Goal: Information Seeking & Learning: Check status

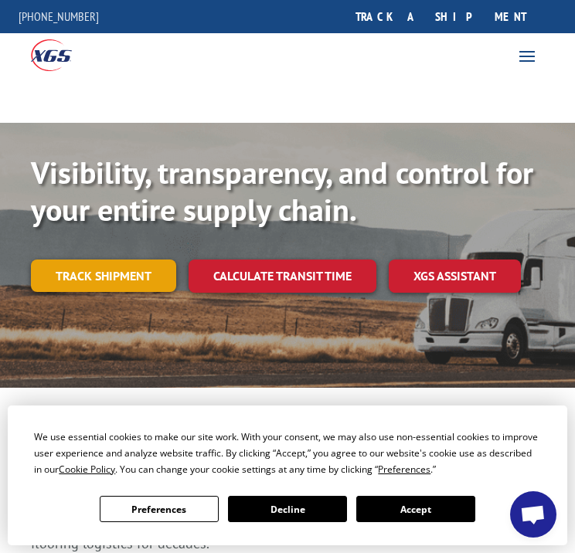
click at [136, 280] on link "Track shipment" at bounding box center [103, 275] width 145 height 32
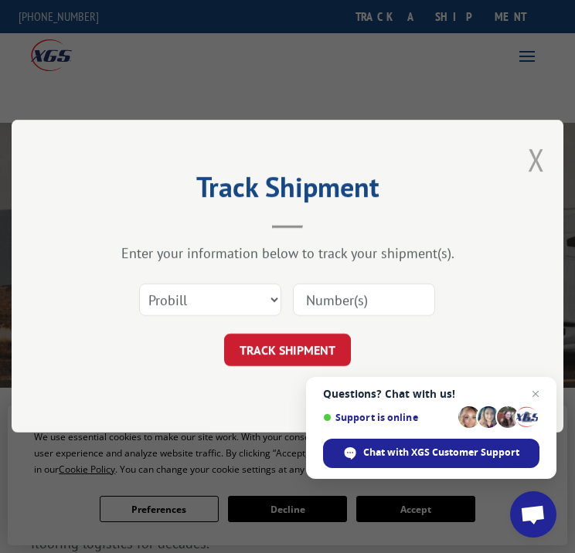
click at [538, 158] on button "Close modal" at bounding box center [535, 159] width 17 height 41
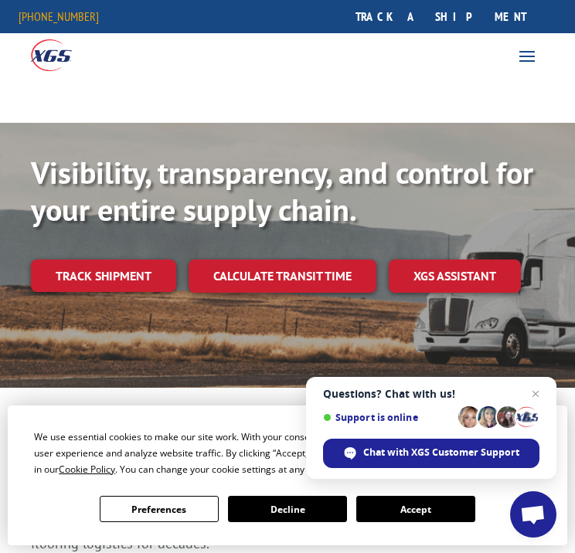
click at [29, 15] on link "[PHONE_NUMBER]" at bounding box center [59, 15] width 80 height 15
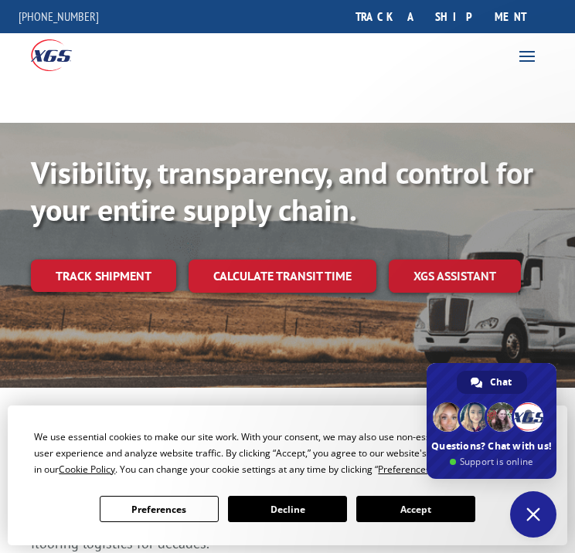
type textarea "Hello, I was reaching out to inquire about a shipment's anticipated delivery ti…"
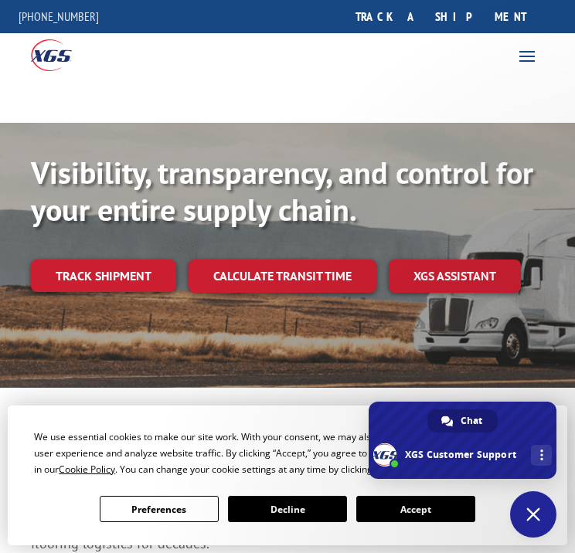
type textarea "Could I talk to an agent"
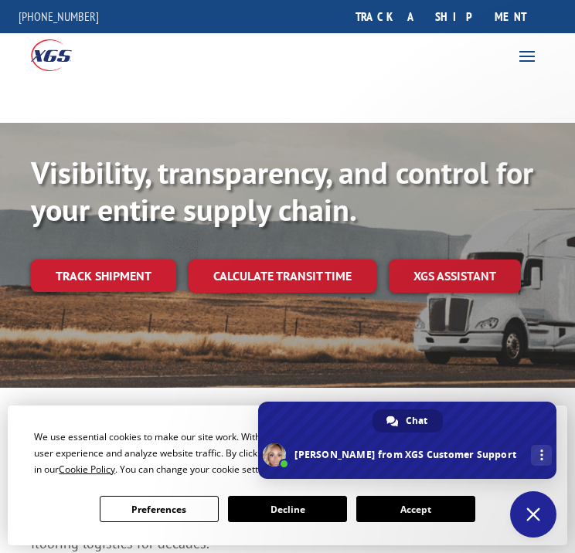
type textarea "Perfect, that works for me"
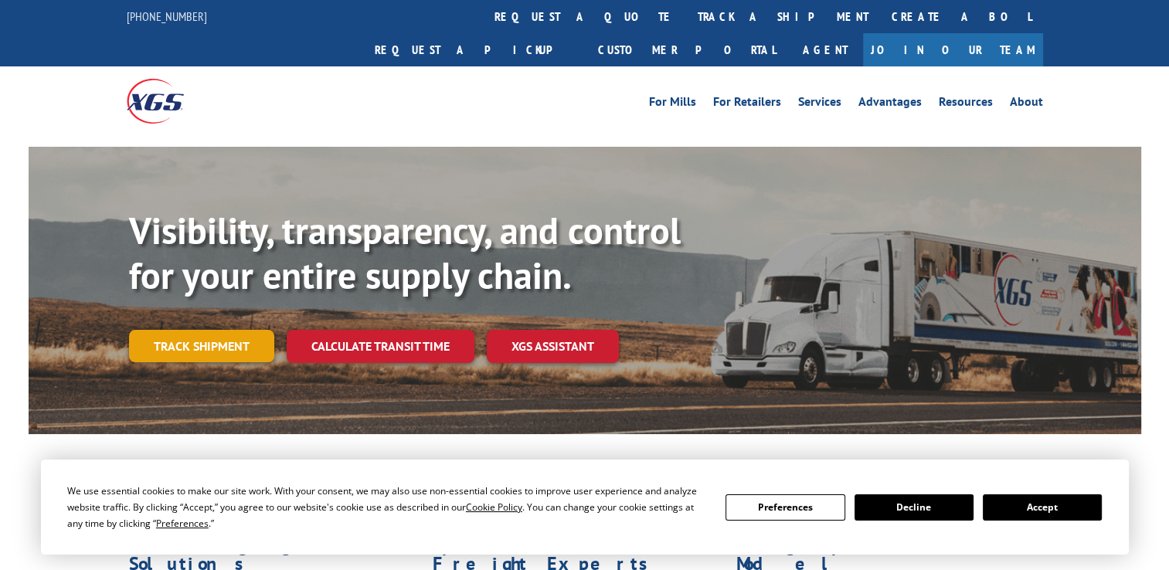
click at [213, 330] on link "Track shipment" at bounding box center [201, 346] width 145 height 32
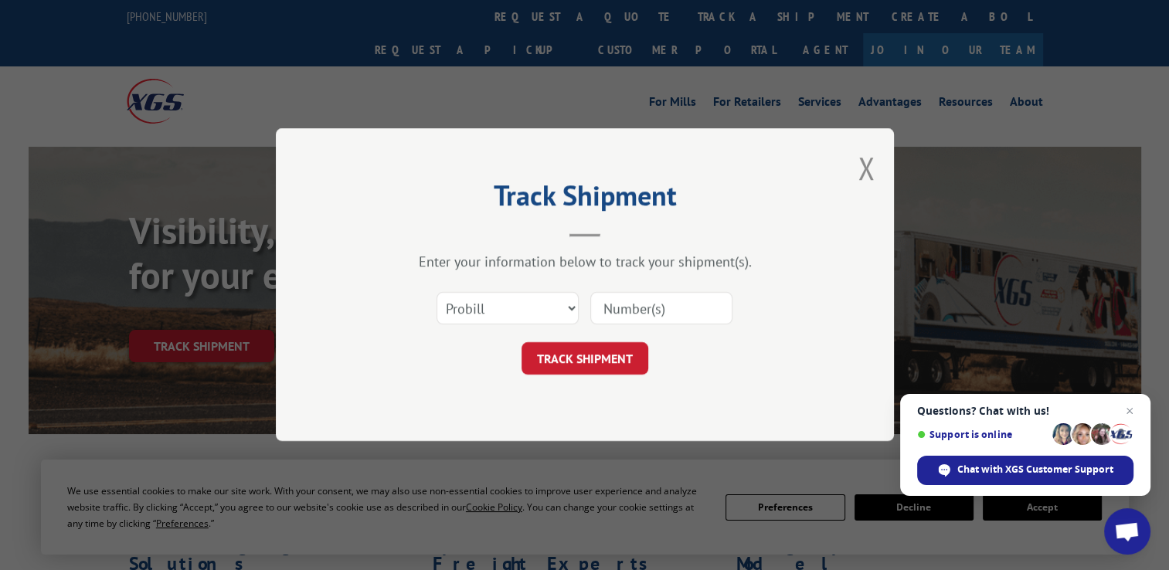
click at [636, 310] on input at bounding box center [661, 309] width 142 height 32
click at [635, 294] on input at bounding box center [661, 309] width 142 height 32
paste input "16955615"
type input "16955615"
click at [614, 366] on button "TRACK SHIPMENT" at bounding box center [584, 359] width 127 height 32
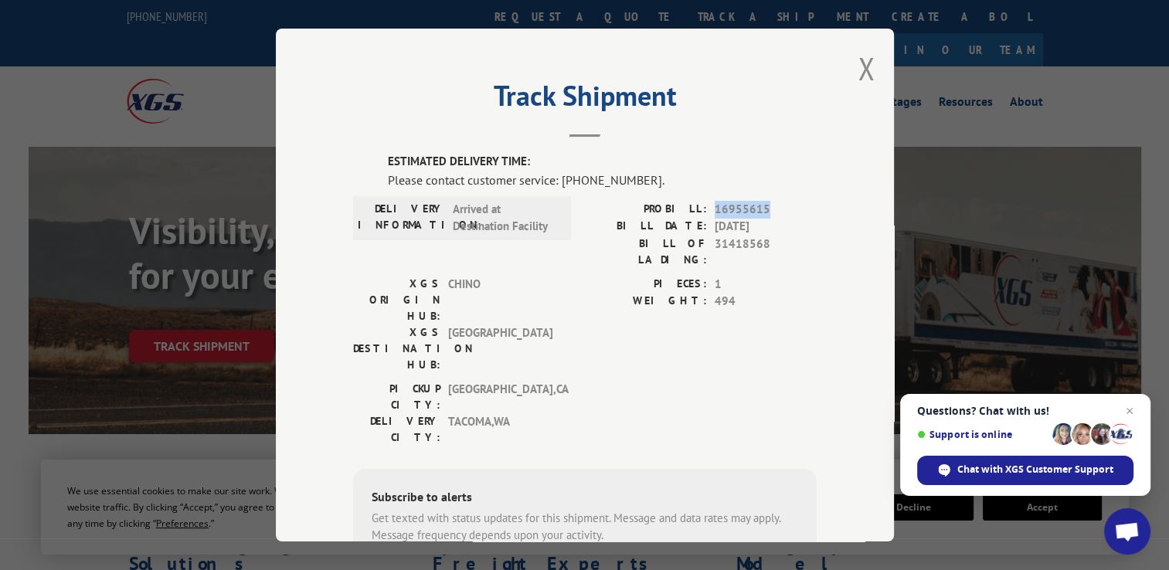
drag, startPoint x: 759, startPoint y: 206, endPoint x: 707, endPoint y: 204, distance: 51.8
click at [714, 204] on span "16955615" at bounding box center [765, 209] width 102 height 18
click at [1009, 472] on span "Chat with XGS Customer Support" at bounding box center [1035, 470] width 156 height 14
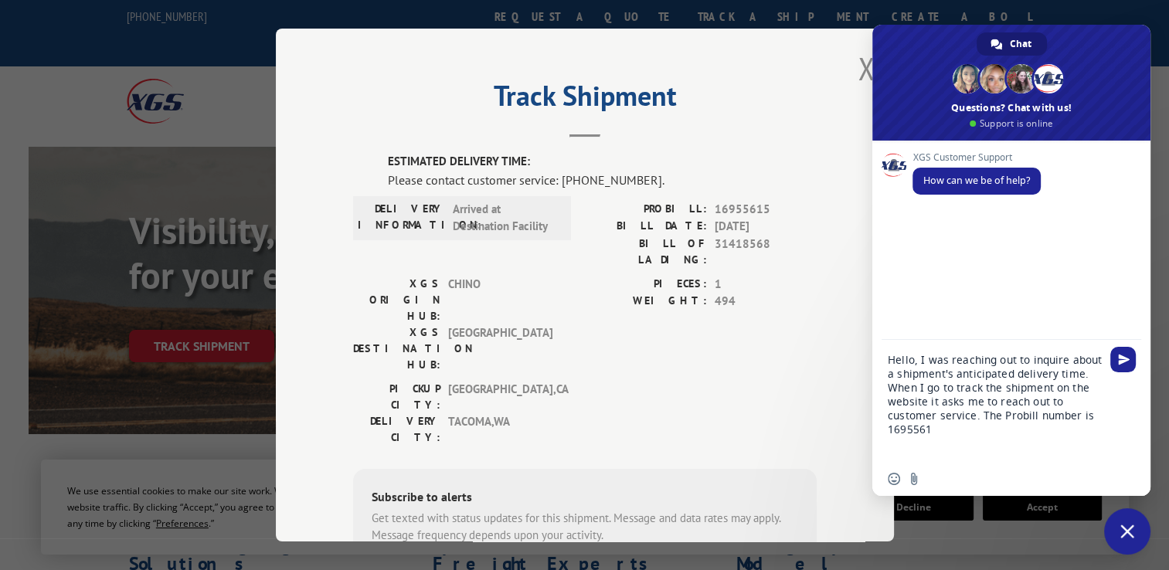
type textarea "Hello, I was reaching out to inquire about a shipment's anticipated delivery ti…"
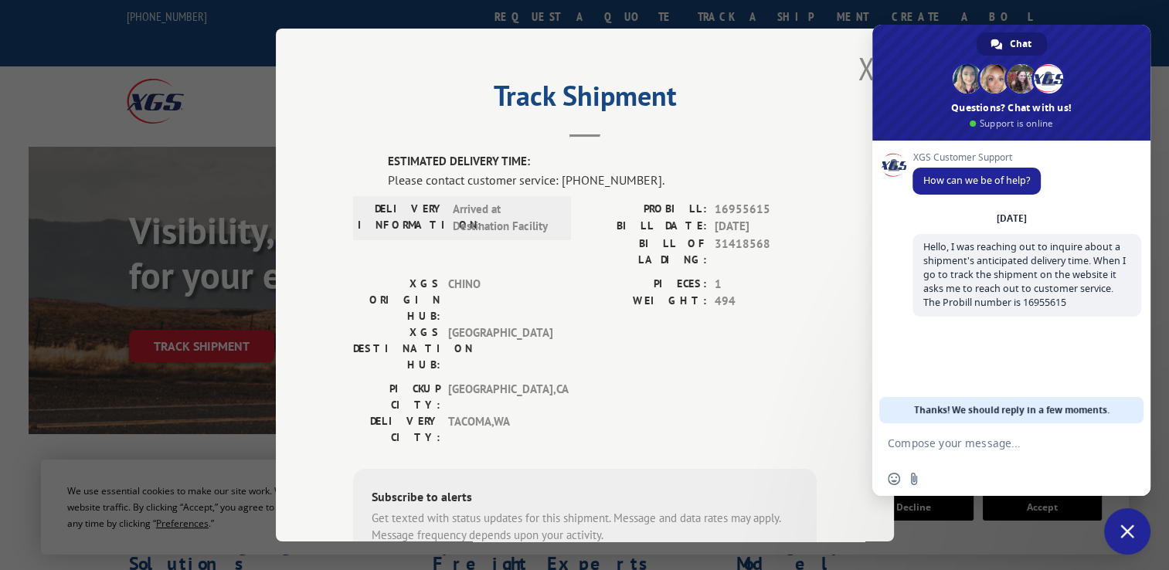
scroll to position [43, 0]
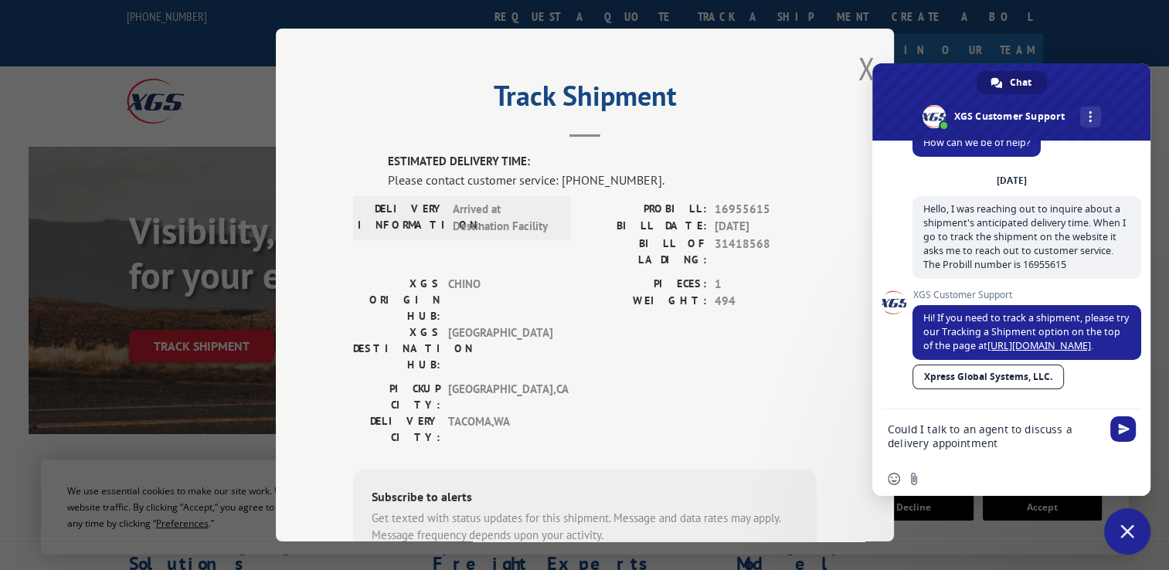
type textarea "Could I talk to an agent to discuss a delivery appointment?"
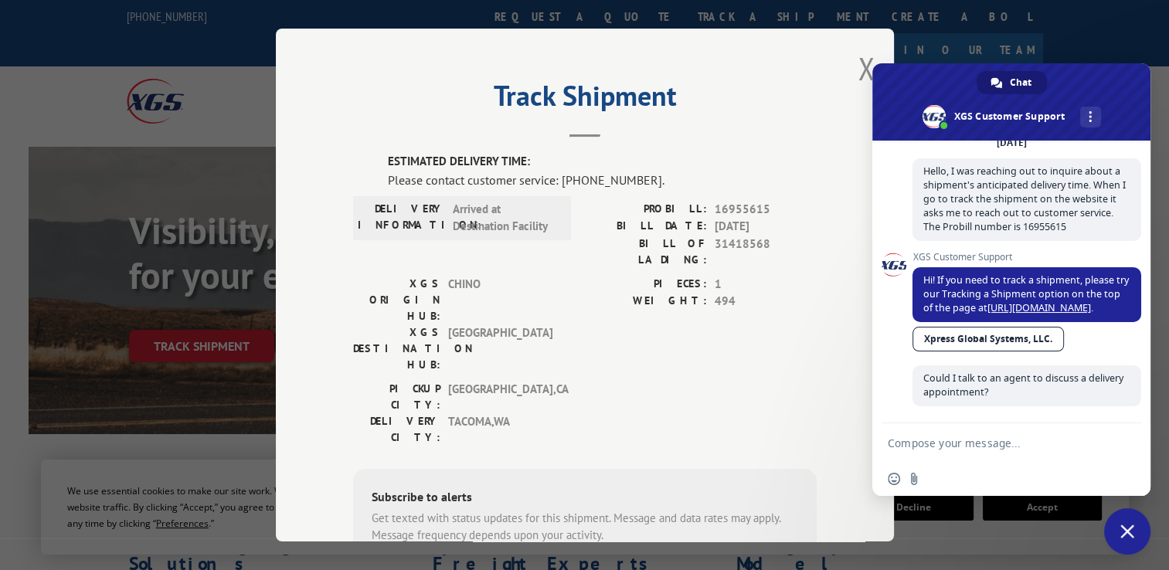
scroll to position [96, 0]
click at [1085, 125] on link "More channels" at bounding box center [1090, 117] width 21 height 21
click at [1126, 126] on span at bounding box center [1011, 101] width 278 height 77
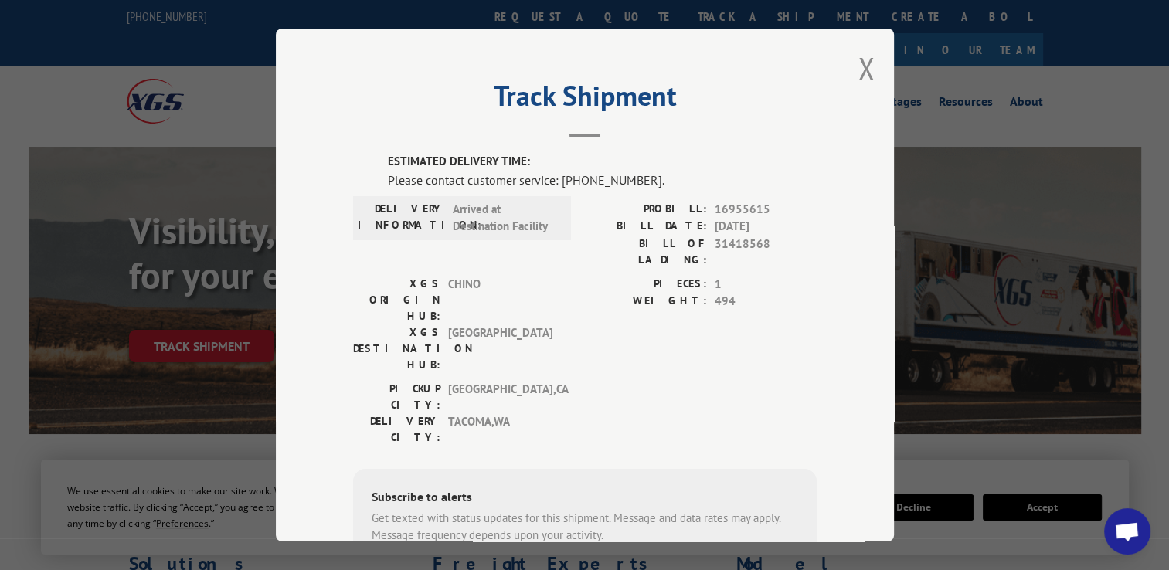
click at [1127, 536] on span "Open chat" at bounding box center [1126, 533] width 25 height 22
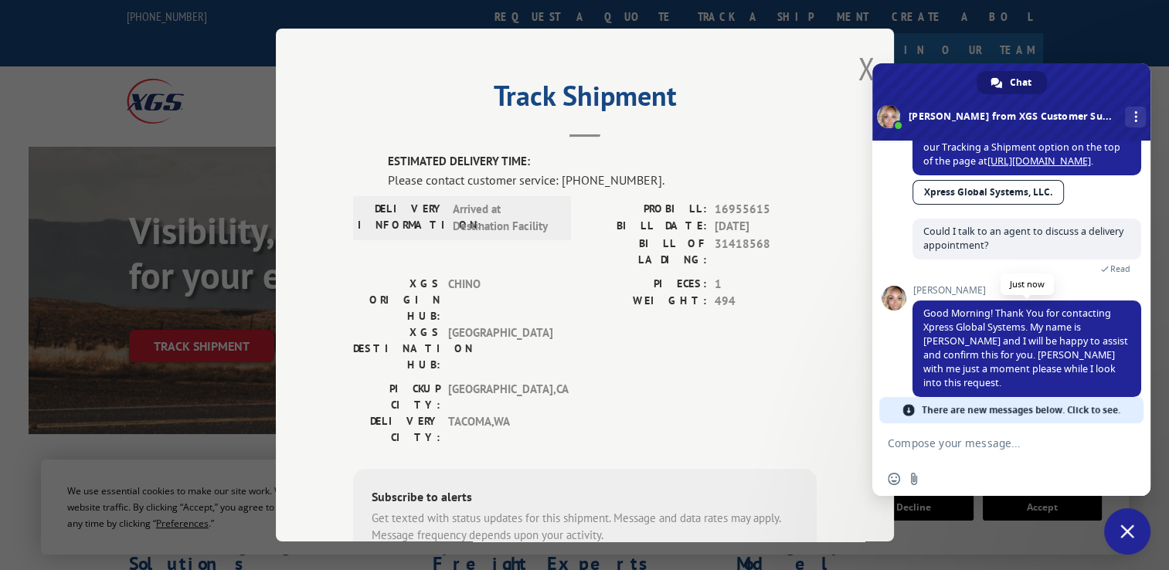
scroll to position [249, 0]
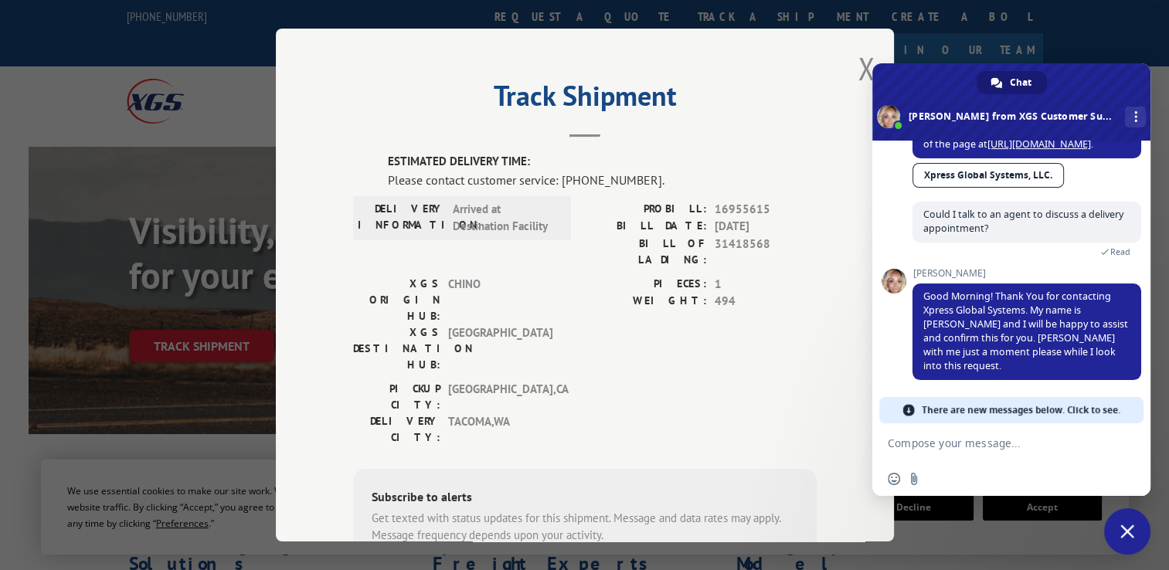
click at [977, 453] on textarea "Compose your message..." at bounding box center [995, 442] width 216 height 39
type textarea "Great, thanks so much!"
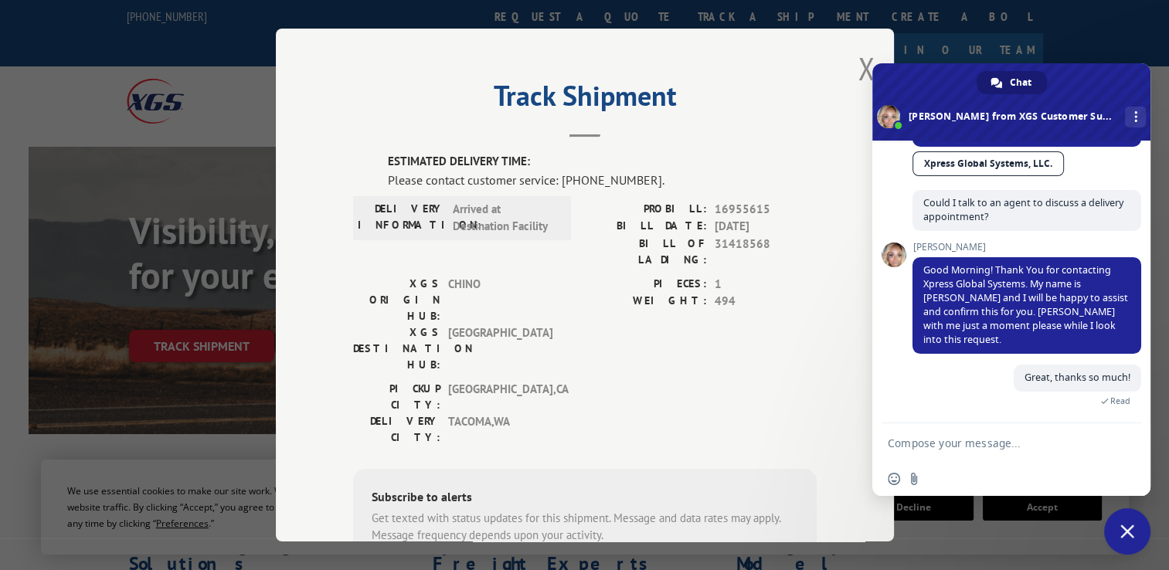
scroll to position [358, 0]
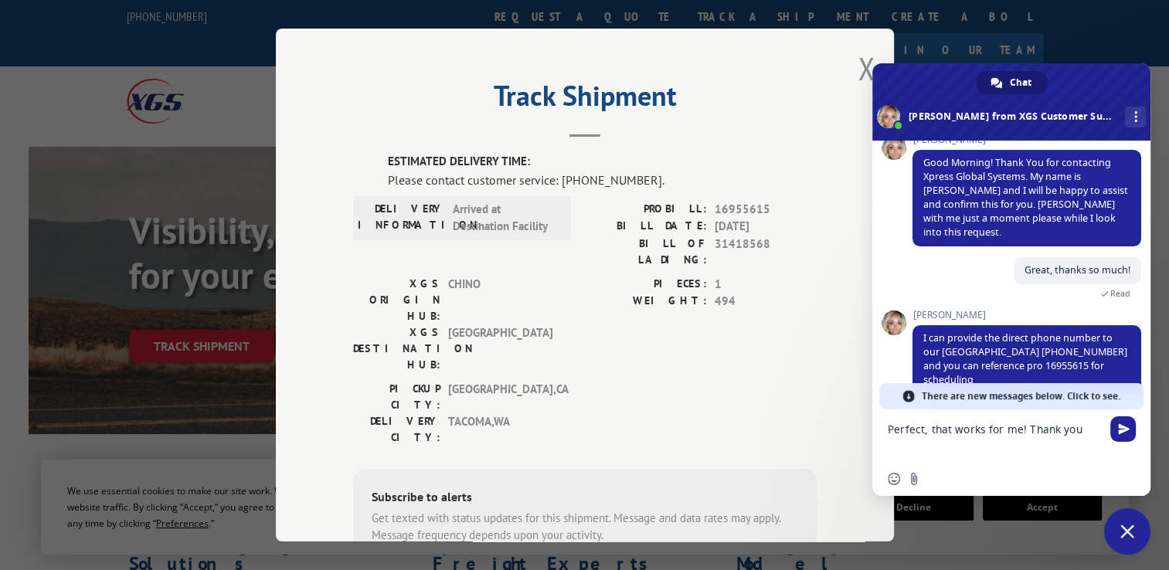
type textarea "Perfect, that works for me! Thank you!"
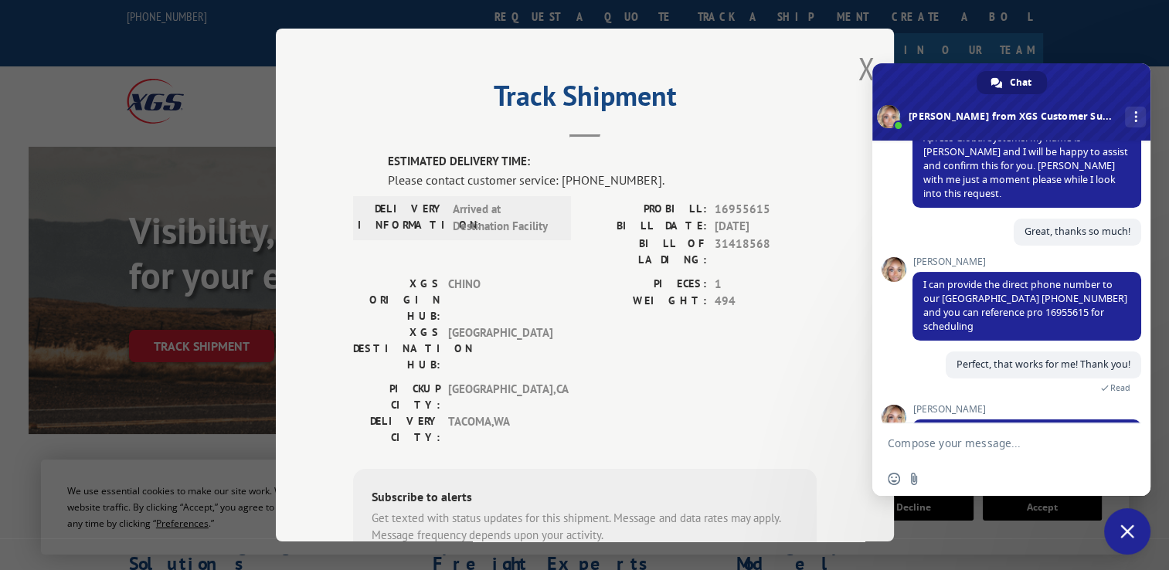
scroll to position [570, 0]
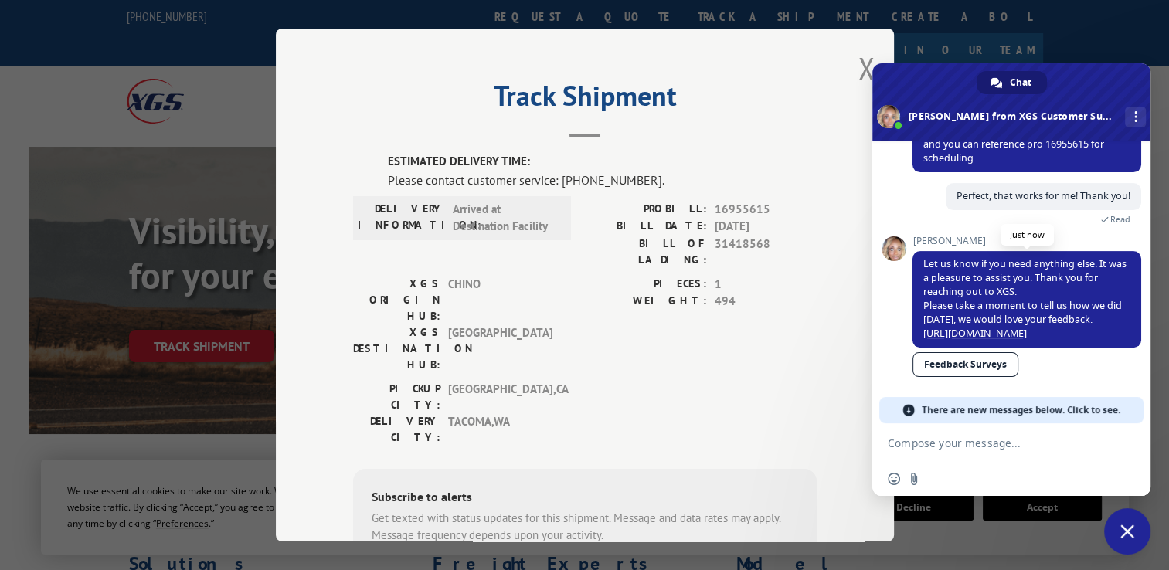
click at [1010, 340] on link "[URL][DOMAIN_NAME]" at bounding box center [974, 333] width 103 height 13
